Goal: Information Seeking & Learning: Learn about a topic

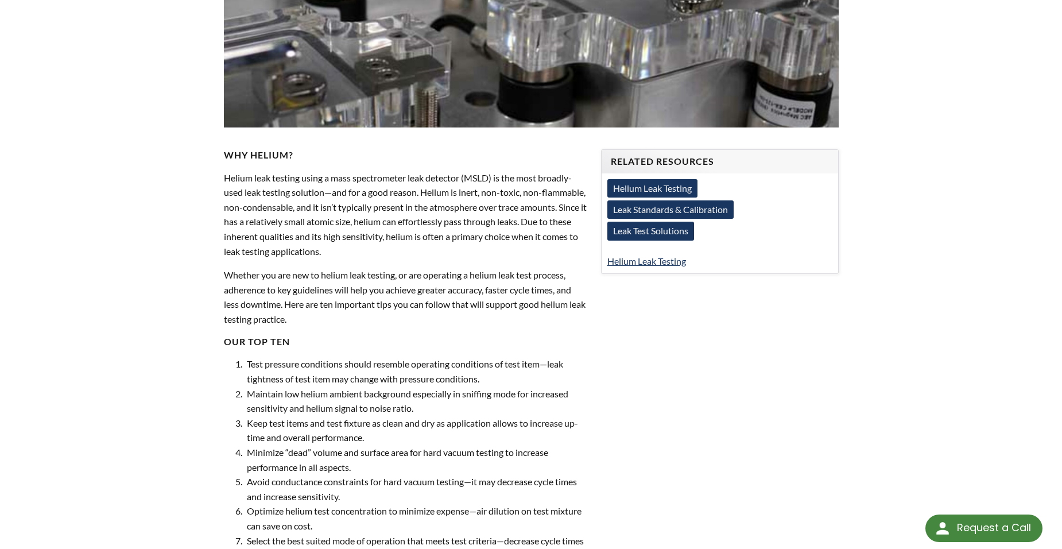
scroll to position [344, 0]
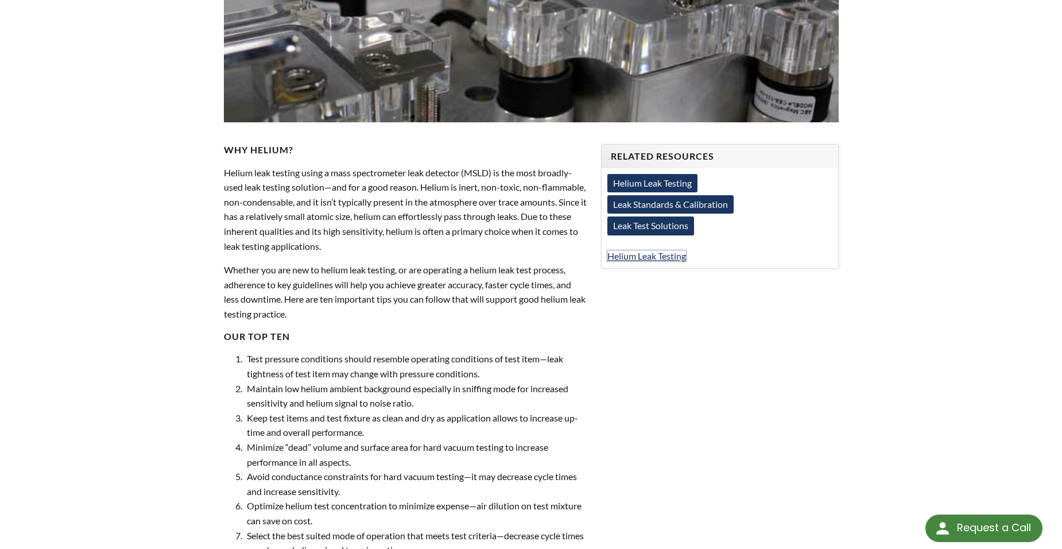
drag, startPoint x: 634, startPoint y: 252, endPoint x: 656, endPoint y: 263, distance: 24.9
click at [634, 252] on link "Helium Leak Testing" at bounding box center [646, 255] width 79 height 11
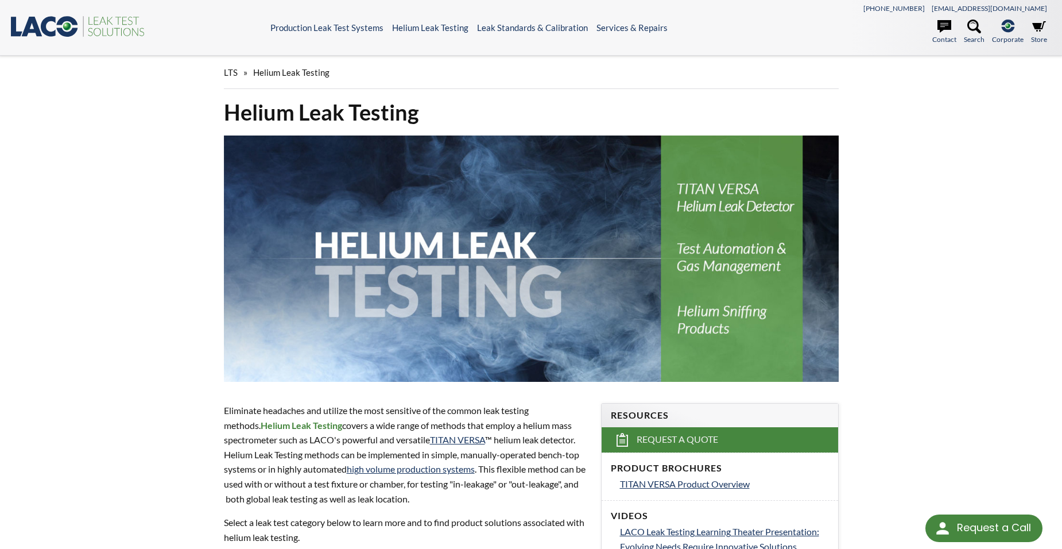
click at [223, 72] on div "LTS » Helium Leak Testing" at bounding box center [531, 77] width 628 height 42
click at [227, 73] on span "LTS" at bounding box center [231, 72] width 14 height 10
click at [259, 72] on span "Helium Leak Testing" at bounding box center [291, 72] width 76 height 10
click at [88, 27] on icon ".st0{fill:#193661;} .st1{fill:url(#SVGID_1_);} .st2{fill:#46883F;} .st3{fill:no…" at bounding box center [78, 26] width 138 height 24
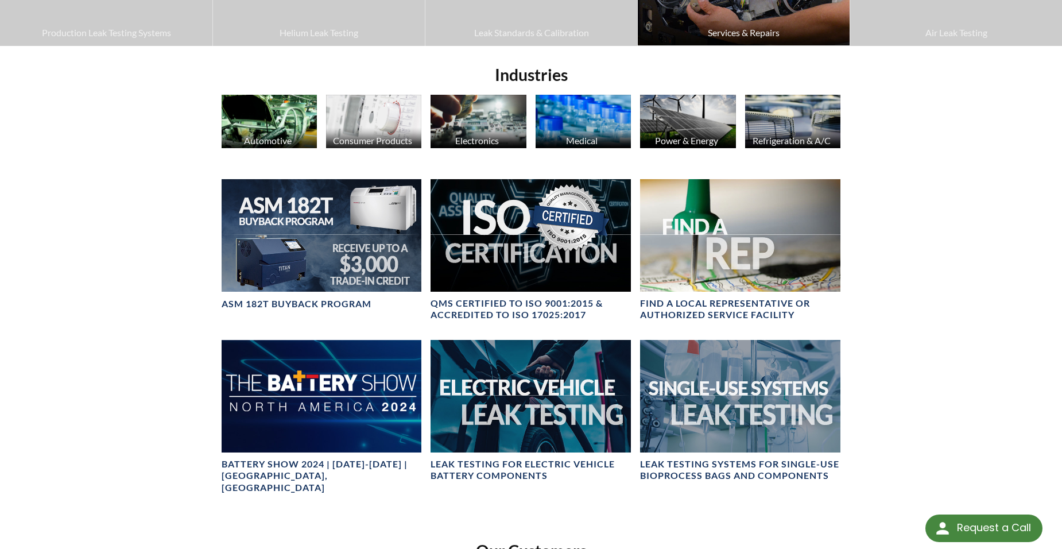
scroll to position [465, 0]
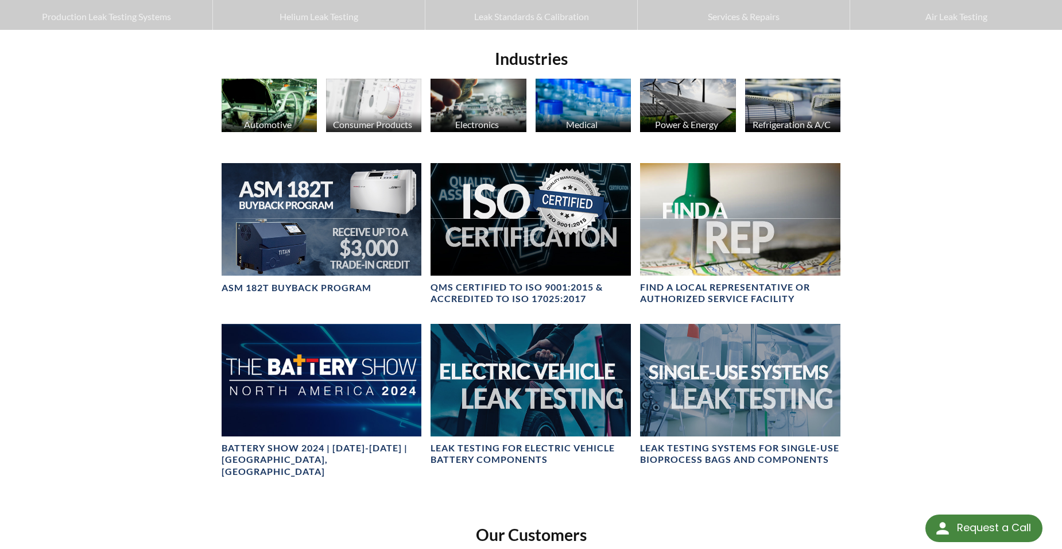
click at [919, 224] on div "Videos LACO News Online Store Production Leak Testing Systems Helium Leak Testi…" at bounding box center [531, 114] width 1062 height 1049
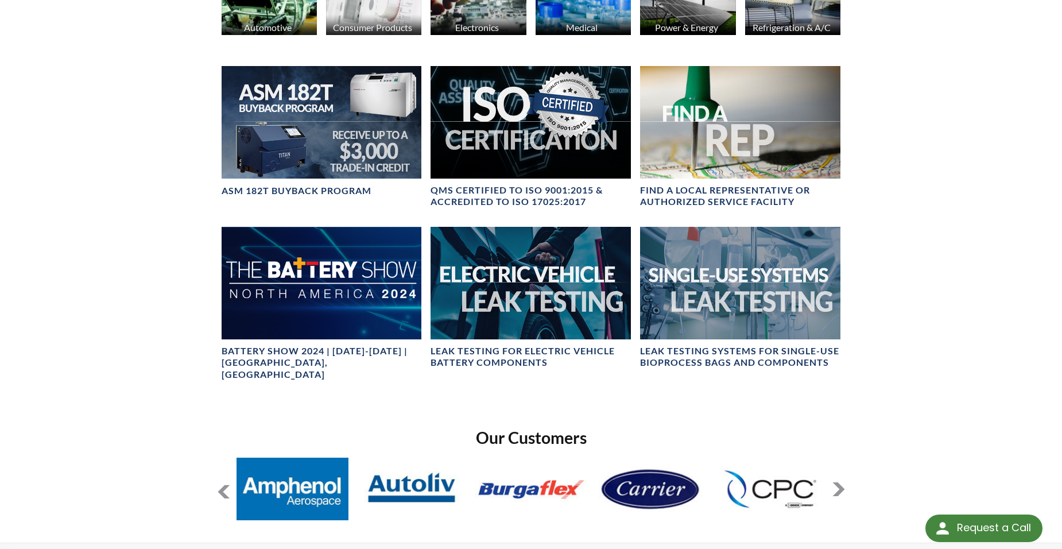
scroll to position [561, 0]
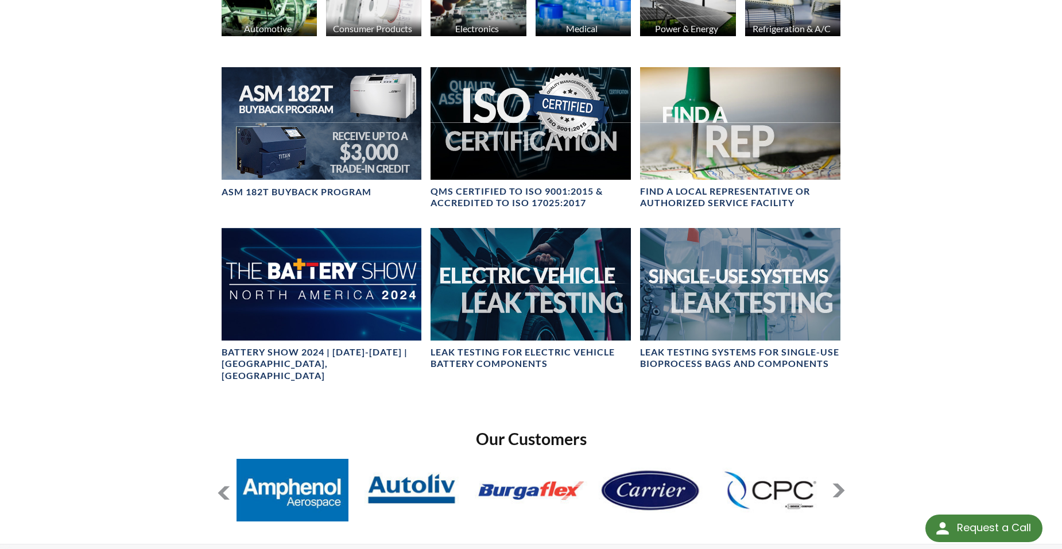
click at [1012, 314] on div "Videos LACO News Online Store Production Leak Testing Systems Helium Leak Testi…" at bounding box center [531, 18] width 1062 height 1049
